Goal: Task Accomplishment & Management: Use online tool/utility

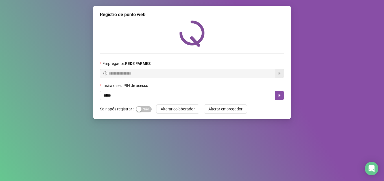
type input "*****"
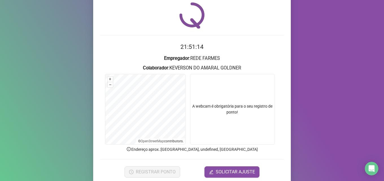
scroll to position [28, 0]
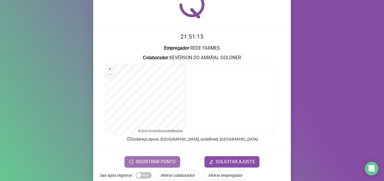
click at [157, 159] on span "REGISTRAR PONTO" at bounding box center [156, 162] width 40 height 7
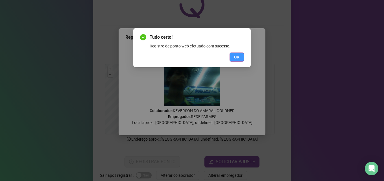
click at [237, 56] on span "OK" at bounding box center [236, 57] width 5 height 6
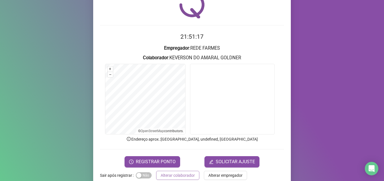
click at [161, 173] on span "Alterar colaborador" at bounding box center [178, 175] width 34 height 6
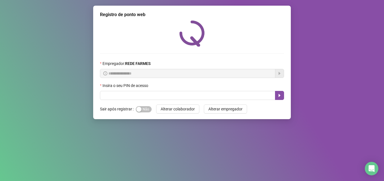
scroll to position [0, 0]
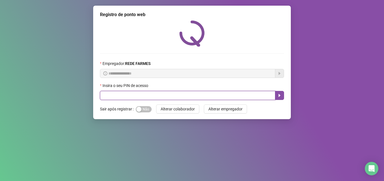
click at [198, 95] on input "text" at bounding box center [188, 95] width 176 height 9
type input "*****"
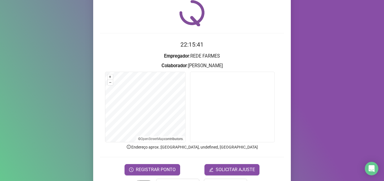
scroll to position [40, 0]
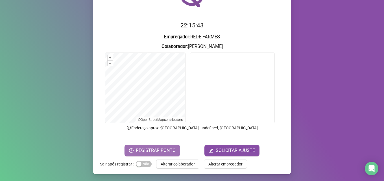
click at [162, 150] on span "REGISTRAR PONTO" at bounding box center [156, 150] width 40 height 7
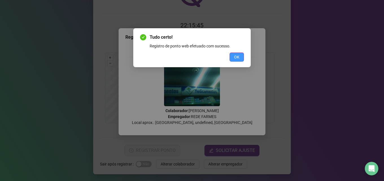
click at [241, 59] on button "OK" at bounding box center [237, 57] width 14 height 9
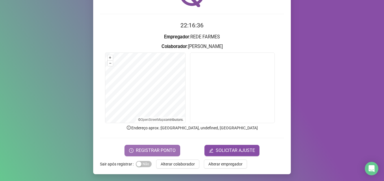
click at [167, 148] on span "REGISTRAR PONTO" at bounding box center [156, 150] width 40 height 7
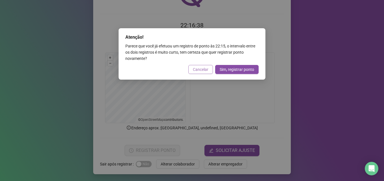
click at [202, 69] on span "Cancelar" at bounding box center [201, 69] width 16 height 6
